Goal: Task Accomplishment & Management: Use online tool/utility

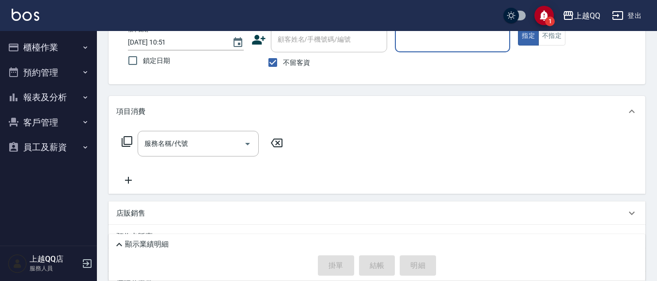
scroll to position [97, 0]
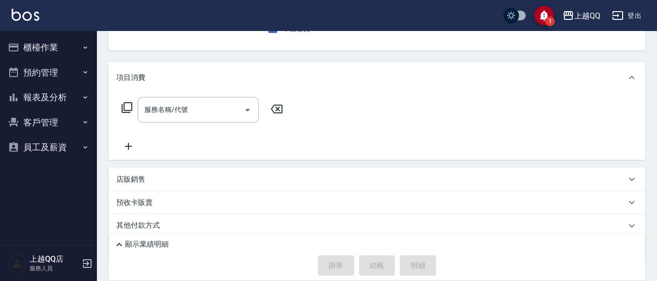
click at [34, 45] on button "櫃檯作業" at bounding box center [48, 47] width 89 height 25
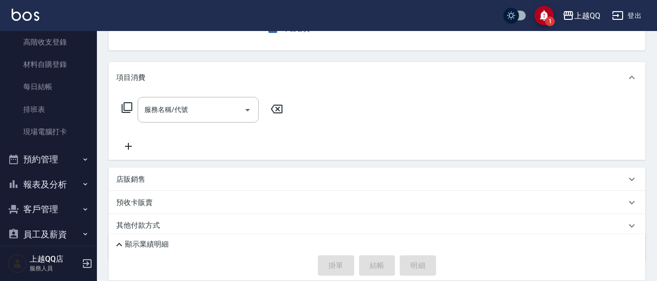
scroll to position [145, 0]
click at [60, 135] on link "現場電腦打卡" at bounding box center [48, 131] width 89 height 22
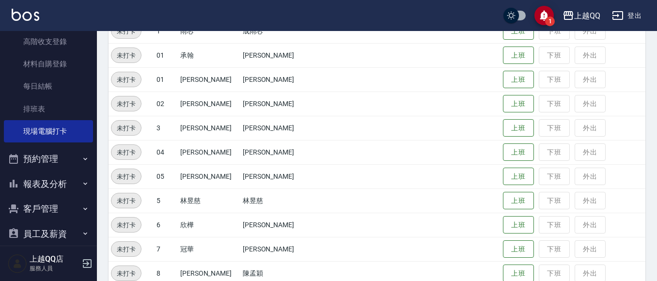
scroll to position [145, 0]
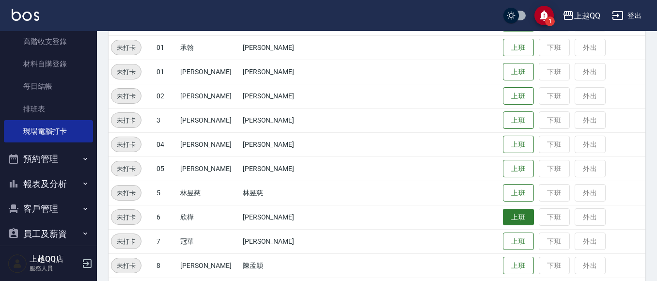
click at [503, 213] on button "上班" at bounding box center [518, 217] width 31 height 17
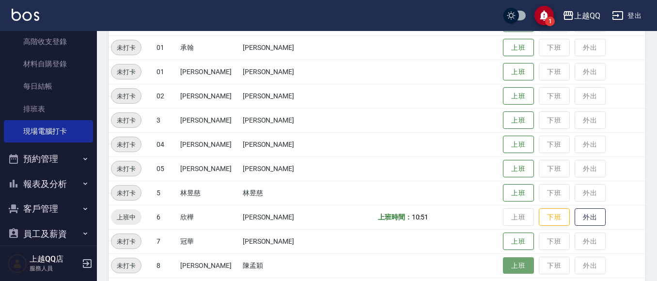
click at [503, 264] on button "上班" at bounding box center [518, 265] width 31 height 17
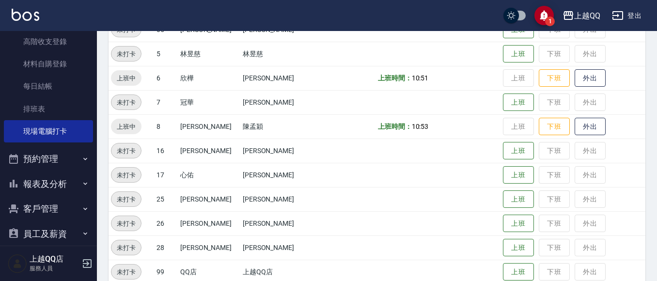
scroll to position [291, 0]
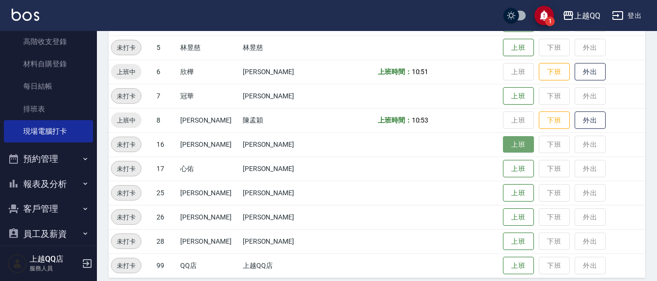
click at [505, 149] on button "上班" at bounding box center [518, 144] width 31 height 17
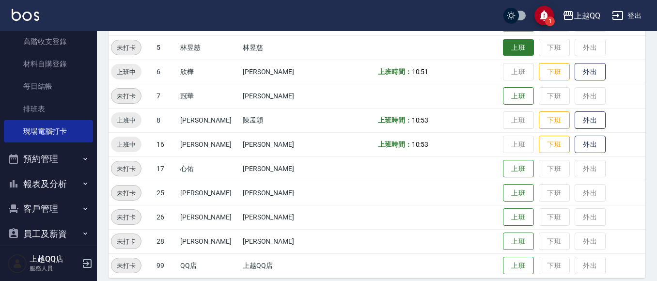
click at [503, 47] on button "上班" at bounding box center [518, 47] width 31 height 17
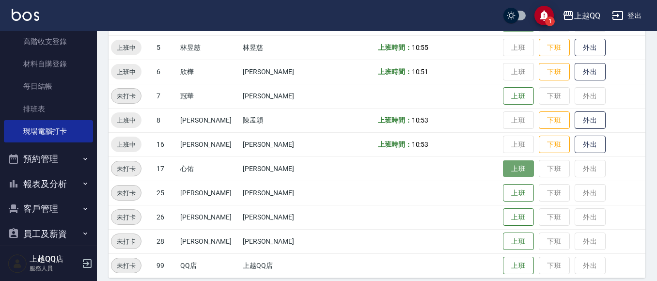
click at [503, 171] on button "上班" at bounding box center [518, 168] width 31 height 17
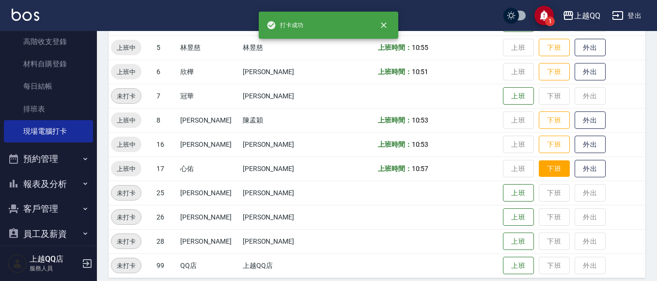
click at [543, 170] on button "下班" at bounding box center [554, 168] width 31 height 17
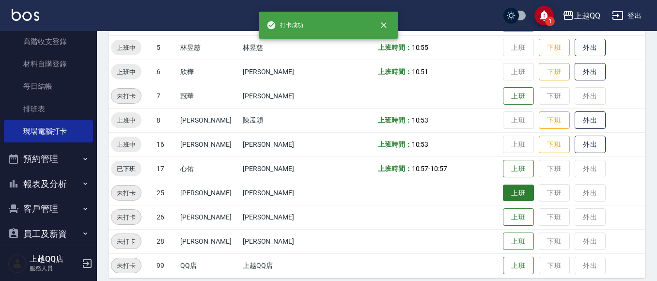
click at [503, 185] on button "上班" at bounding box center [518, 193] width 31 height 17
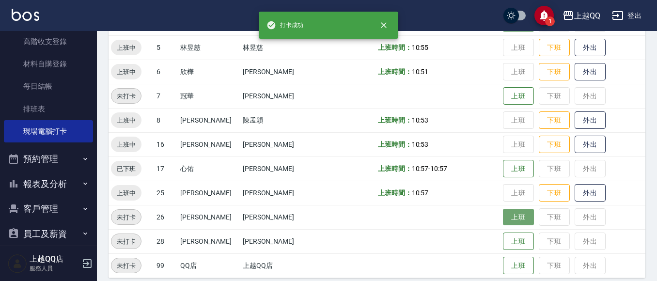
click at [503, 210] on button "上班" at bounding box center [518, 217] width 31 height 17
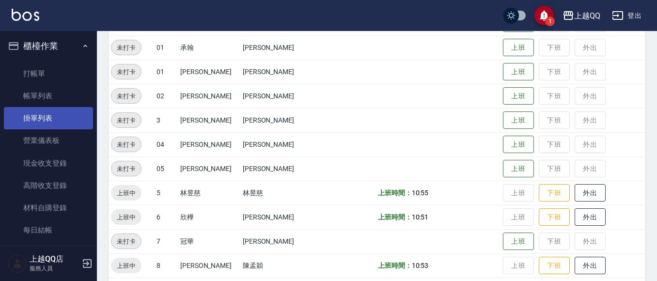
scroll to position [0, 0]
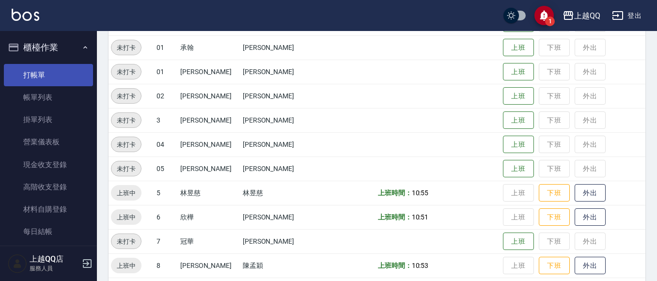
click at [47, 77] on link "打帳單" at bounding box center [48, 75] width 89 height 22
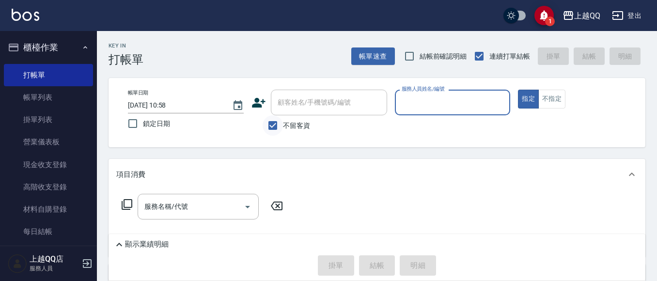
click at [271, 120] on input "不留客資" at bounding box center [273, 125] width 20 height 20
checkbox input "false"
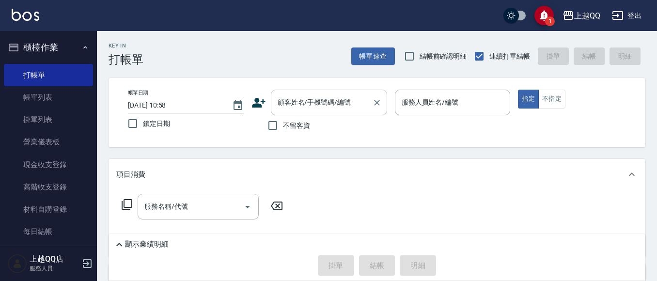
click at [288, 103] on div "顧客姓名/手機號碼/編號 顧客姓名/手機號碼/編號" at bounding box center [329, 103] width 116 height 26
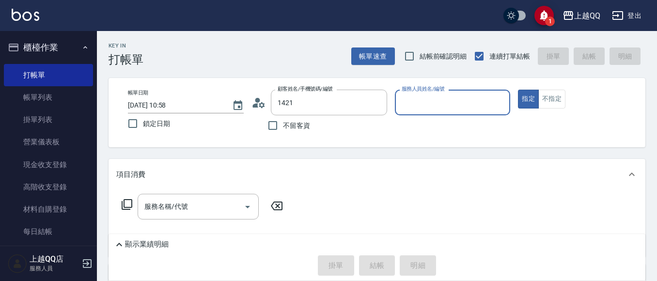
type input "[PERSON_NAME]/0956782255/1421"
type input "欣樺-6"
click at [257, 105] on icon at bounding box center [255, 105] width 6 height 4
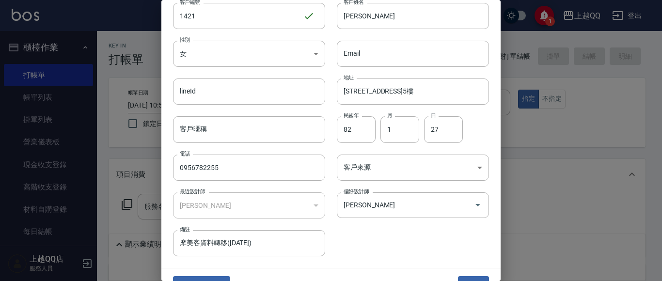
scroll to position [55, 0]
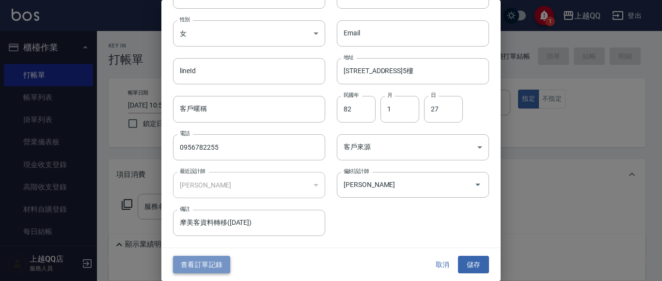
click at [201, 260] on button "查看訂單記錄" at bounding box center [201, 265] width 57 height 18
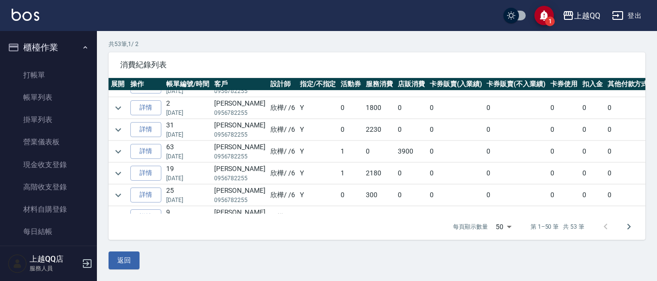
scroll to position [97, 0]
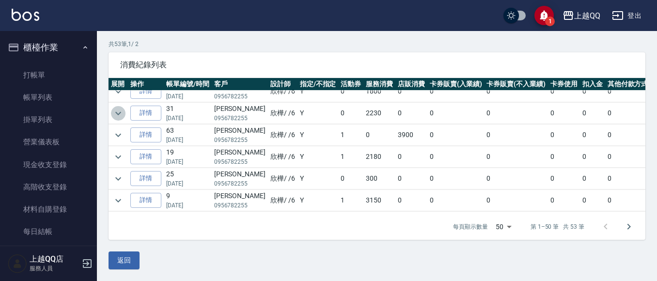
click at [124, 117] on icon "expand row" at bounding box center [118, 114] width 12 height 12
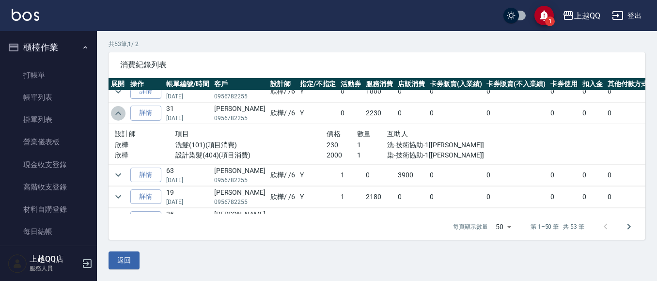
click at [116, 110] on icon "expand row" at bounding box center [118, 114] width 12 height 12
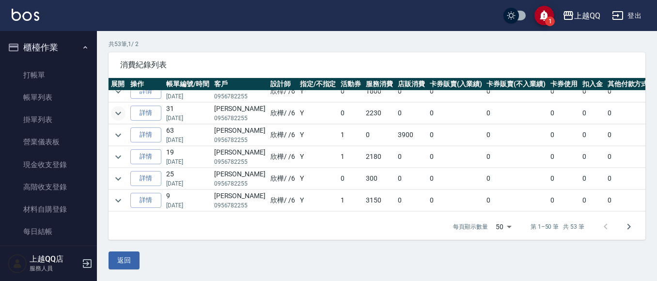
scroll to position [145, 0]
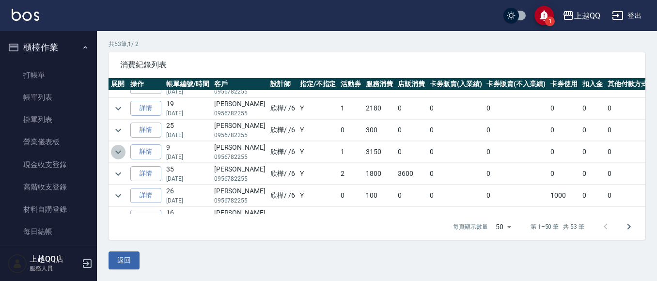
click at [121, 152] on icon "expand row" at bounding box center [118, 152] width 12 height 12
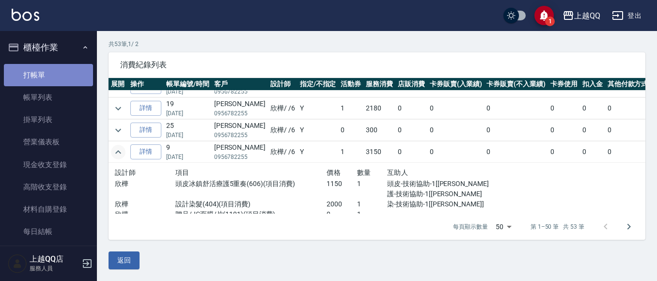
click at [57, 75] on link "打帳單" at bounding box center [48, 75] width 89 height 22
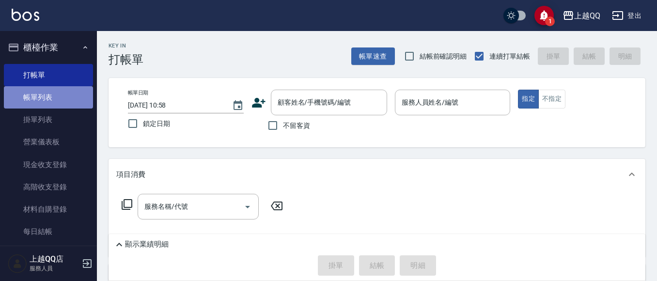
click at [52, 98] on link "帳單列表" at bounding box center [48, 97] width 89 height 22
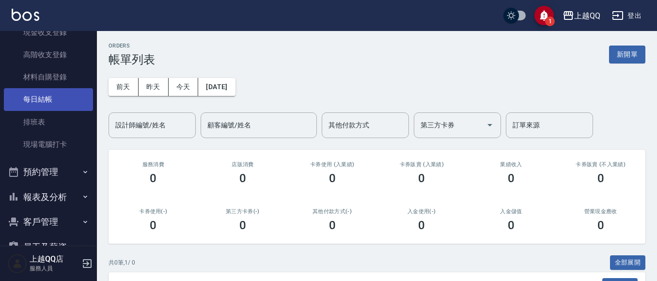
scroll to position [145, 0]
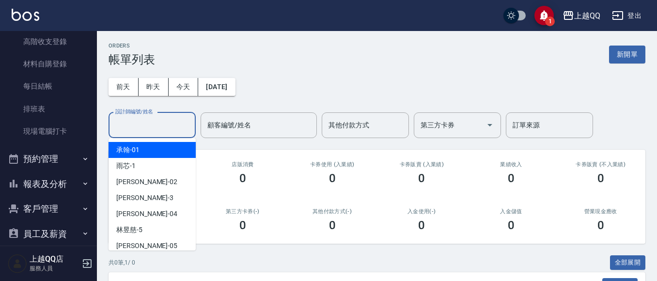
click at [148, 130] on input "設計師編號/姓名" at bounding box center [152, 125] width 78 height 17
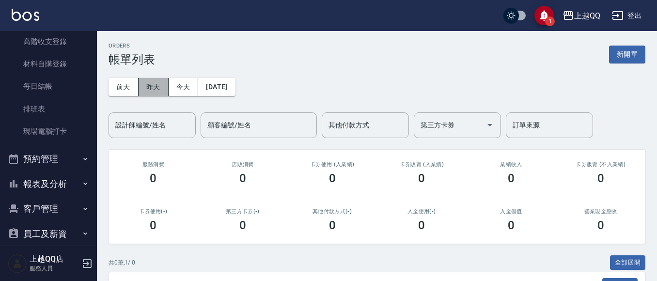
click at [150, 91] on button "昨天" at bounding box center [154, 87] width 30 height 18
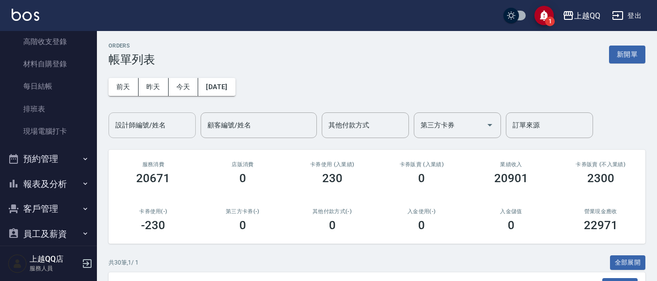
click at [151, 116] on div "設計師編號/姓名 設計師編號/姓名" at bounding box center [152, 125] width 87 height 26
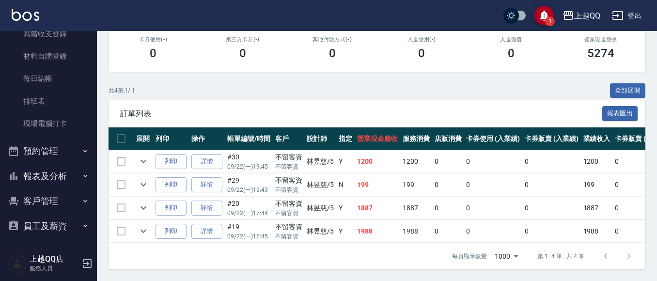
scroll to position [157, 0]
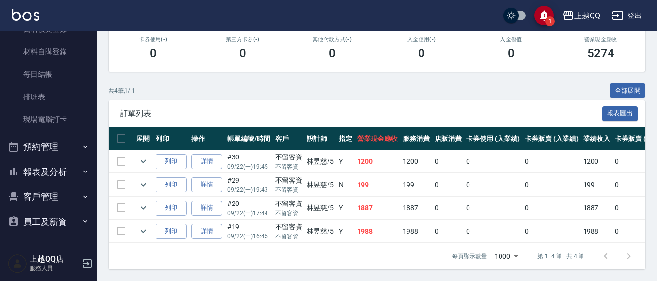
type input "[PERSON_NAME]5"
click at [35, 164] on button "報表及分析" at bounding box center [48, 171] width 89 height 25
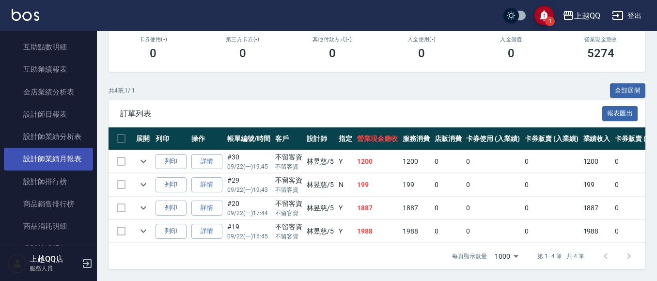
scroll to position [400, 0]
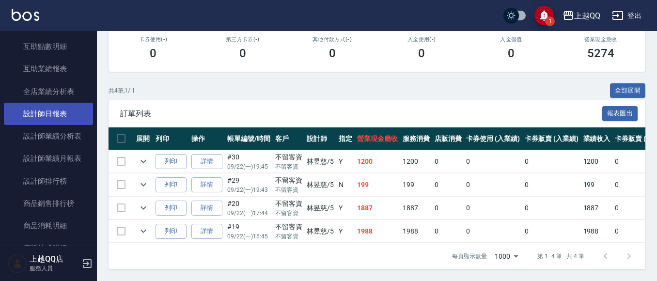
click at [53, 119] on link "設計師日報表" at bounding box center [48, 114] width 89 height 22
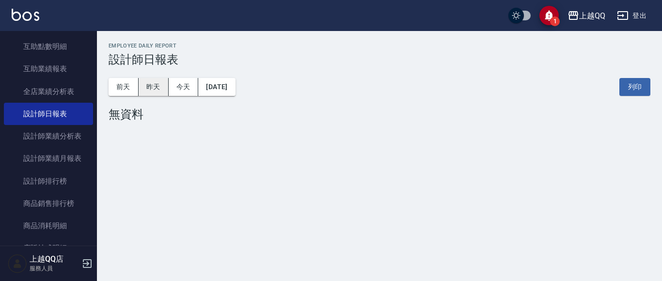
click at [155, 90] on button "昨天" at bounding box center [154, 87] width 30 height 18
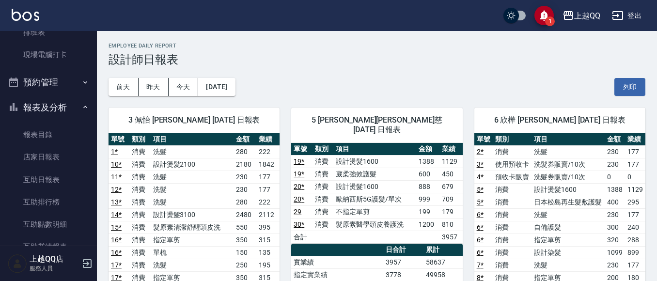
scroll to position [206, 0]
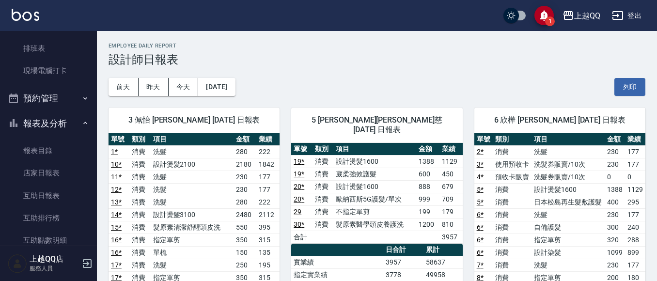
click at [62, 118] on button "報表及分析" at bounding box center [48, 123] width 89 height 25
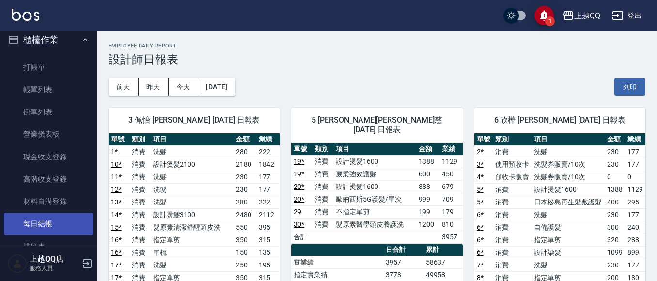
scroll to position [0, 0]
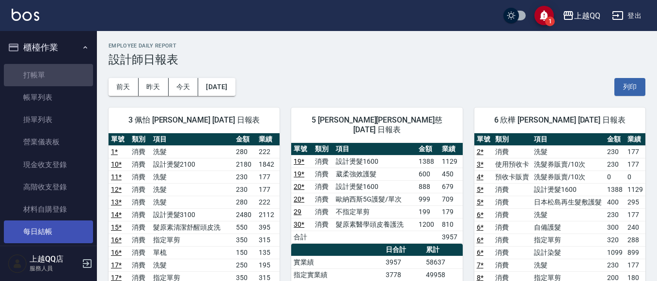
click at [64, 69] on link "打帳單" at bounding box center [48, 75] width 89 height 22
